Goal: Task Accomplishment & Management: Manage account settings

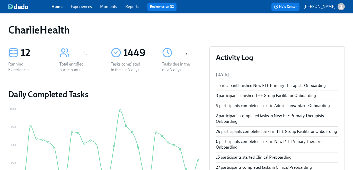
click at [81, 12] on div "Home Experiences Moments Reports Review us on G2 Help Center [PERSON_NAME]" at bounding box center [176, 6] width 353 height 13
click at [81, 7] on link "Experiences" at bounding box center [81, 6] width 21 height 5
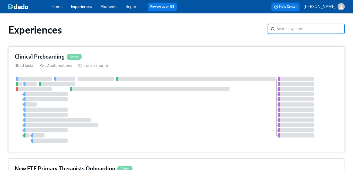
scroll to position [3, 0]
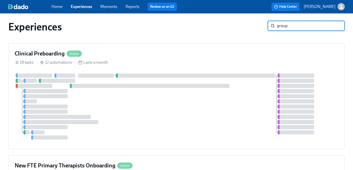
type input "group"
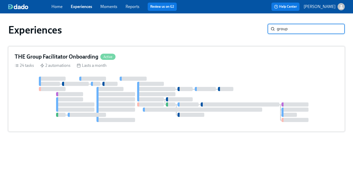
click at [168, 59] on div "THE Group Facilitator Onboarding Active" at bounding box center [177, 57] width 324 height 8
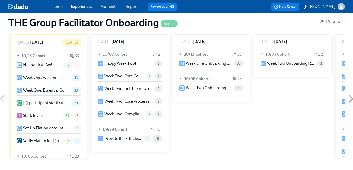
scroll to position [438, 0]
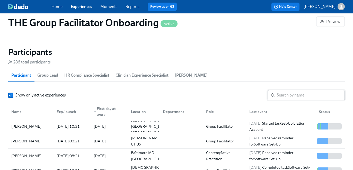
click at [295, 99] on input "search" at bounding box center [311, 95] width 68 height 10
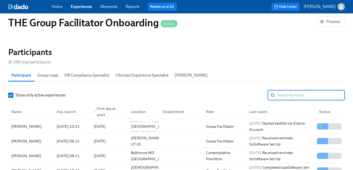
paste input "[PERSON_NAME]"
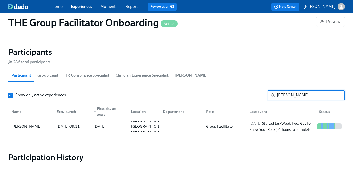
type input "[PERSON_NAME]"
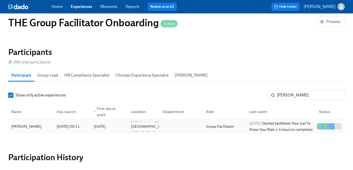
click at [285, 126] on div "[DATE] Started task Week Two: Get To Know Your Role (~4 hours to complete)" at bounding box center [281, 126] width 68 height 12
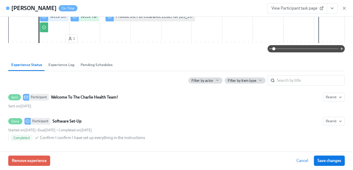
scroll to position [162, 0]
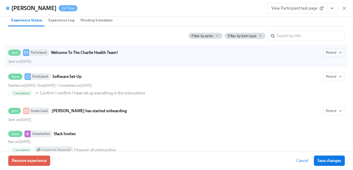
click at [286, 10] on span "View Participant task page" at bounding box center [297, 8] width 51 height 5
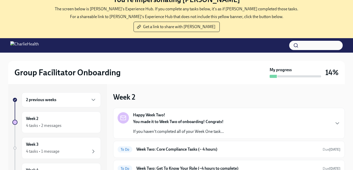
scroll to position [25, 0]
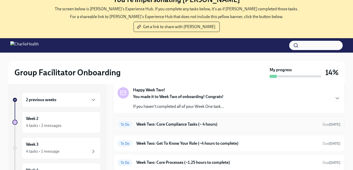
click at [173, 120] on div "To Do Week Two: Core Compliance Tasks (~ 4 hours) Due in 6 days" at bounding box center [229, 124] width 232 height 17
click at [168, 126] on h6 "Week Two: Core Compliance Tasks (~ 4 hours)" at bounding box center [227, 124] width 182 height 6
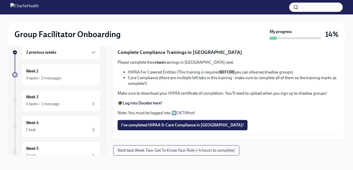
scroll to position [368, 0]
click at [168, 149] on span "Next task : Week Two: Get To Know Your Role (~4 hours to complete)" at bounding box center [176, 149] width 117 height 5
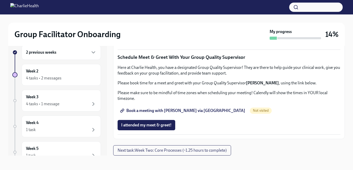
scroll to position [517, 0]
click at [73, 106] on div "4 tasks • 1 message" at bounding box center [61, 104] width 71 height 6
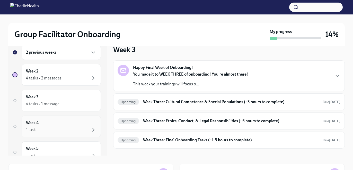
click at [64, 122] on div "Week 4 1 task" at bounding box center [61, 126] width 71 height 13
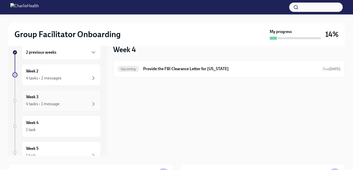
click at [62, 110] on div "Week 3 4 tasks • 1 message" at bounding box center [61, 101] width 79 height 22
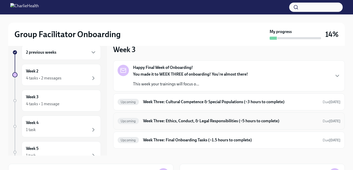
click at [165, 116] on div "Upcoming Week Three: Ethics, Conduct, & Legal Responsibilities (~5 hours to com…" at bounding box center [229, 120] width 232 height 17
click at [165, 119] on h6 "Week Three: Ethics, Conduct, & Legal Responsibilities (~5 hours to complete)" at bounding box center [231, 121] width 176 height 6
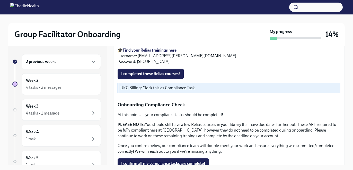
click at [76, 67] on div "2 previous weeks" at bounding box center [61, 61] width 79 height 15
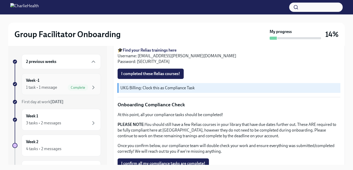
click at [66, 79] on div "Week -1 1 task • 1 message Complete" at bounding box center [61, 83] width 71 height 13
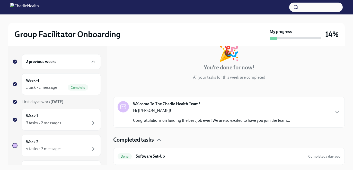
scroll to position [1, 0]
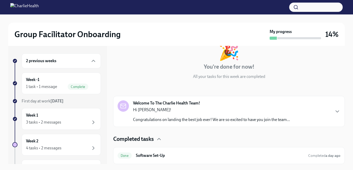
click at [73, 65] on div "2 previous weeks" at bounding box center [61, 60] width 79 height 15
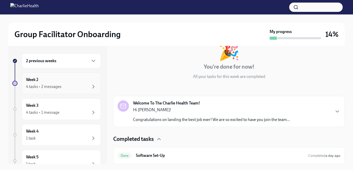
click at [65, 80] on div "Week 2 4 tasks • 2 messages" at bounding box center [61, 83] width 71 height 13
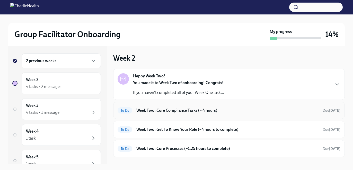
click at [170, 111] on h6 "Week Two: Core Compliance Tasks (~ 4 hours)" at bounding box center [227, 110] width 182 height 6
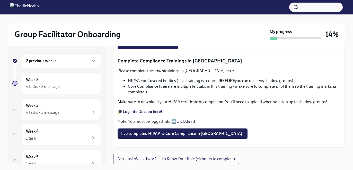
scroll to position [9, 0]
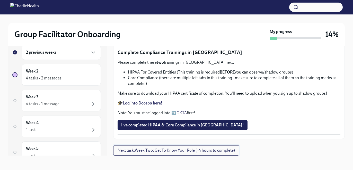
click at [170, 146] on button "Next task : Week Two: Get To Know Your Role (~4 hours to complete)" at bounding box center [176, 150] width 126 height 10
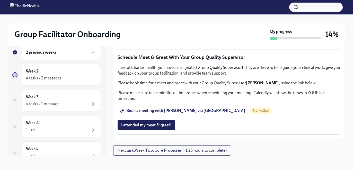
scroll to position [517, 0]
click at [170, 147] on button "Next task : Week Two: Core Processes (~1.25 hours to complete)" at bounding box center [172, 150] width 118 height 10
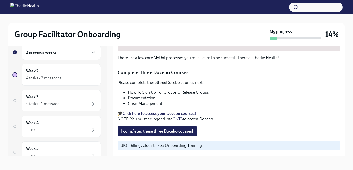
scroll to position [208, 0]
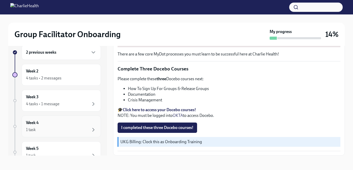
click at [85, 124] on div "Week 4 1 task" at bounding box center [61, 126] width 71 height 13
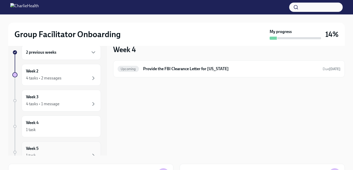
click at [86, 151] on div "Week 5 1 task" at bounding box center [61, 151] width 71 height 13
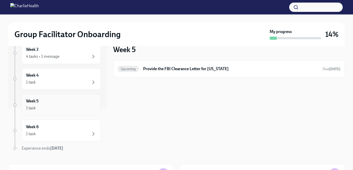
scroll to position [64, 0]
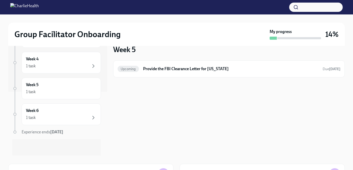
click at [303, 10] on button "button" at bounding box center [316, 7] width 54 height 9
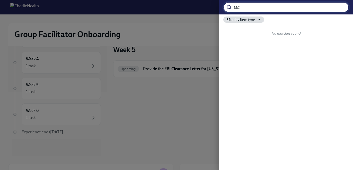
type input "aac"
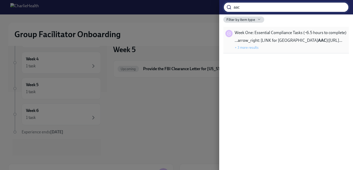
click at [305, 39] on span "…arrow_right: [LINK for WA AAC ](https://secureaccess.wa.…" at bounding box center [289, 41] width 108 height 6
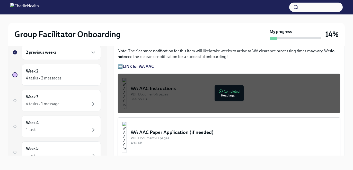
scroll to position [400, 0]
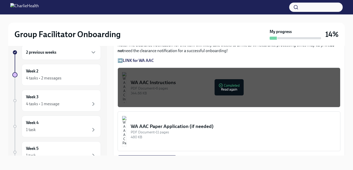
click at [127, 126] on img "button" at bounding box center [124, 131] width 5 height 31
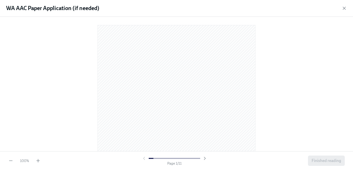
scroll to position [10, 0]
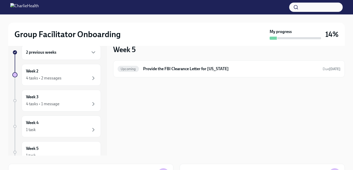
click at [298, 16] on div at bounding box center [176, 18] width 337 height 8
click at [302, 7] on button "button" at bounding box center [316, 7] width 54 height 9
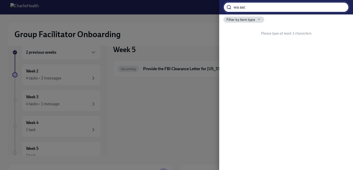
type input "wa aac"
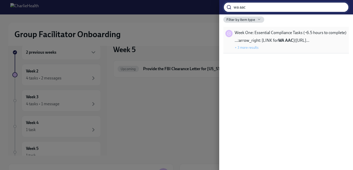
click at [288, 45] on div "…:arrow_right: [LINK for WA AAC ](https://secureaccess.w… + 3 more results" at bounding box center [272, 44] width 75 height 12
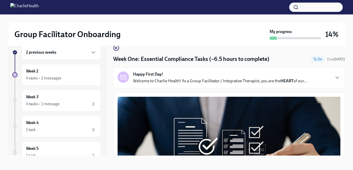
click at [204, 59] on h4 "Week One: Essential Compliance Tasks (~6.5 hours to complete)" at bounding box center [191, 59] width 156 height 8
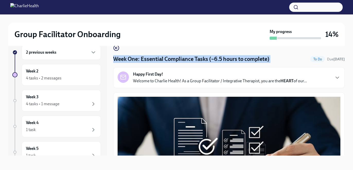
click at [204, 59] on h4 "Week One: Essential Compliance Tasks (~6.5 hours to complete)" at bounding box center [191, 59] width 156 height 8
copy h4 "Week One: Essential Compliance Tasks (~6.5 hours to complete)"
